Goal: Obtain resource: Obtain resource

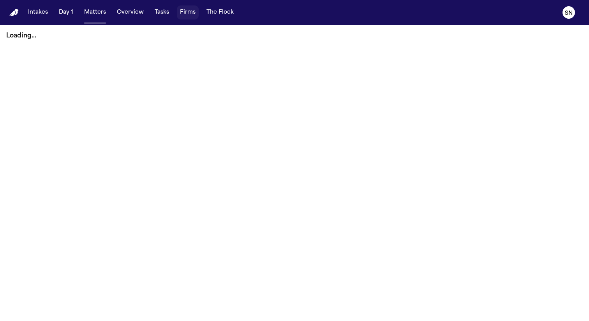
click at [180, 14] on button "Firms" at bounding box center [188, 12] width 22 height 14
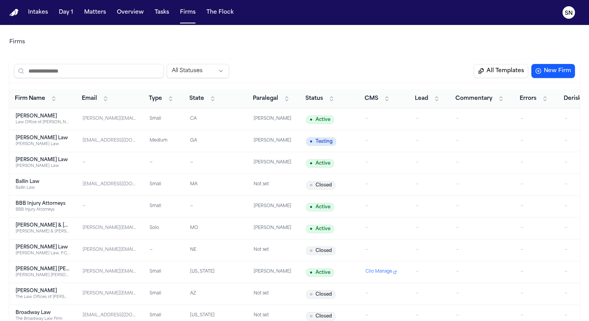
click at [494, 69] on button "All Templates" at bounding box center [501, 71] width 55 height 14
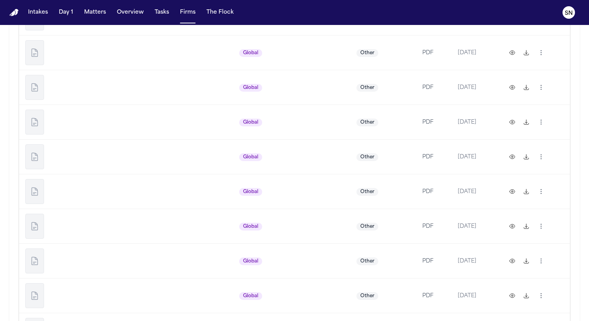
scroll to position [1667, 0]
click at [288, 219] on td "Global" at bounding box center [291, 227] width 117 height 35
click at [510, 191] on button at bounding box center [512, 193] width 12 height 12
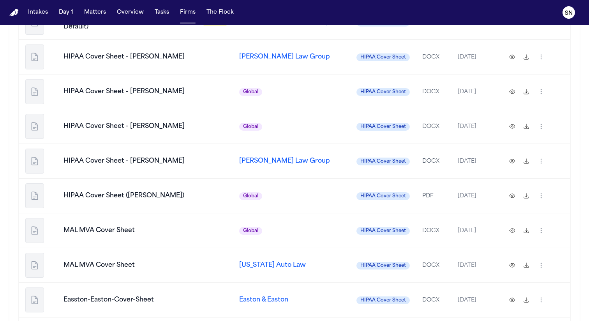
scroll to position [1179, 0]
